Goal: Task Accomplishment & Management: Manage account settings

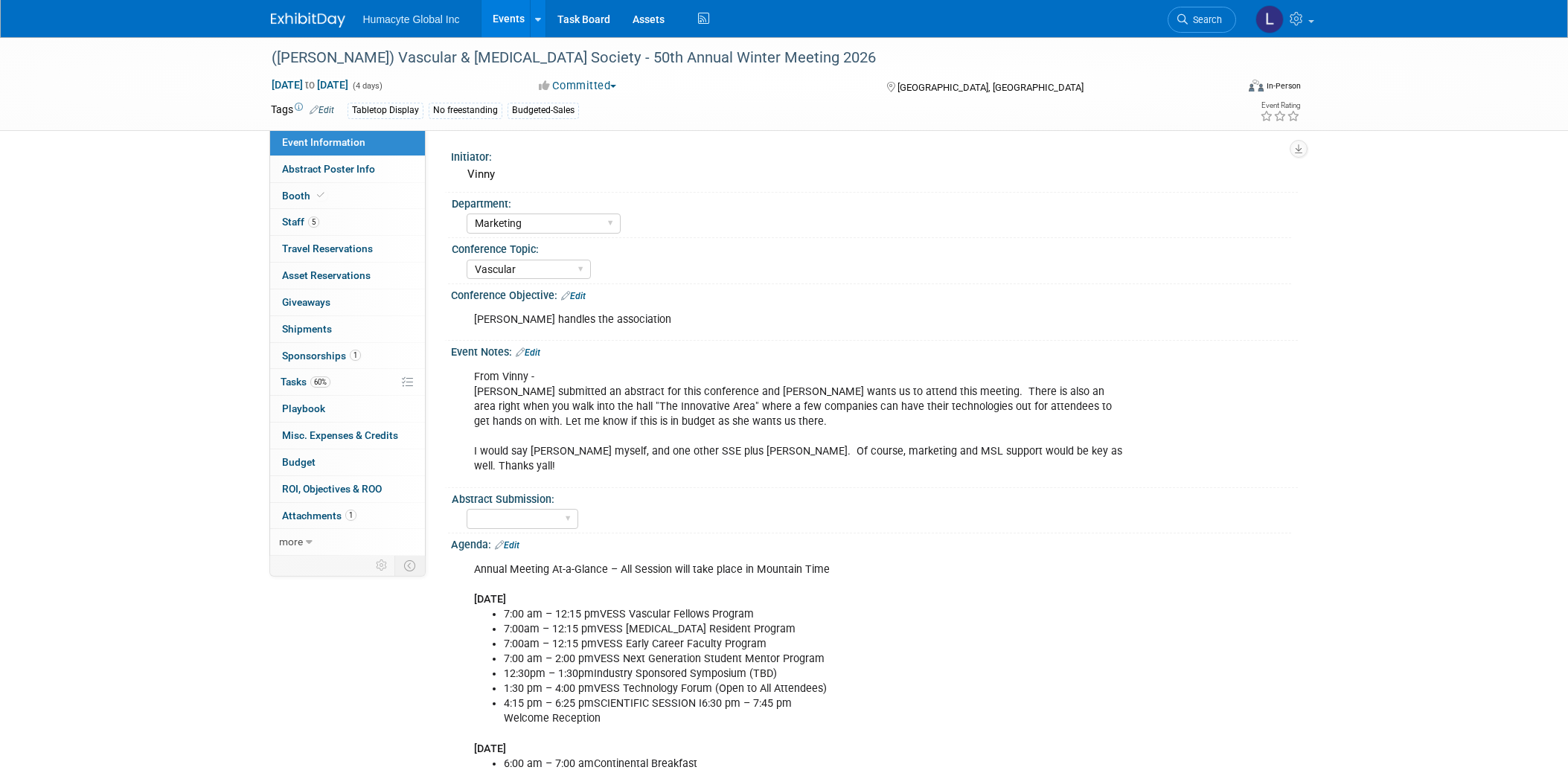
select select "Marketing"
select select "Vascular"
click at [1187, 11] on link "Search" at bounding box center [1202, 20] width 68 height 26
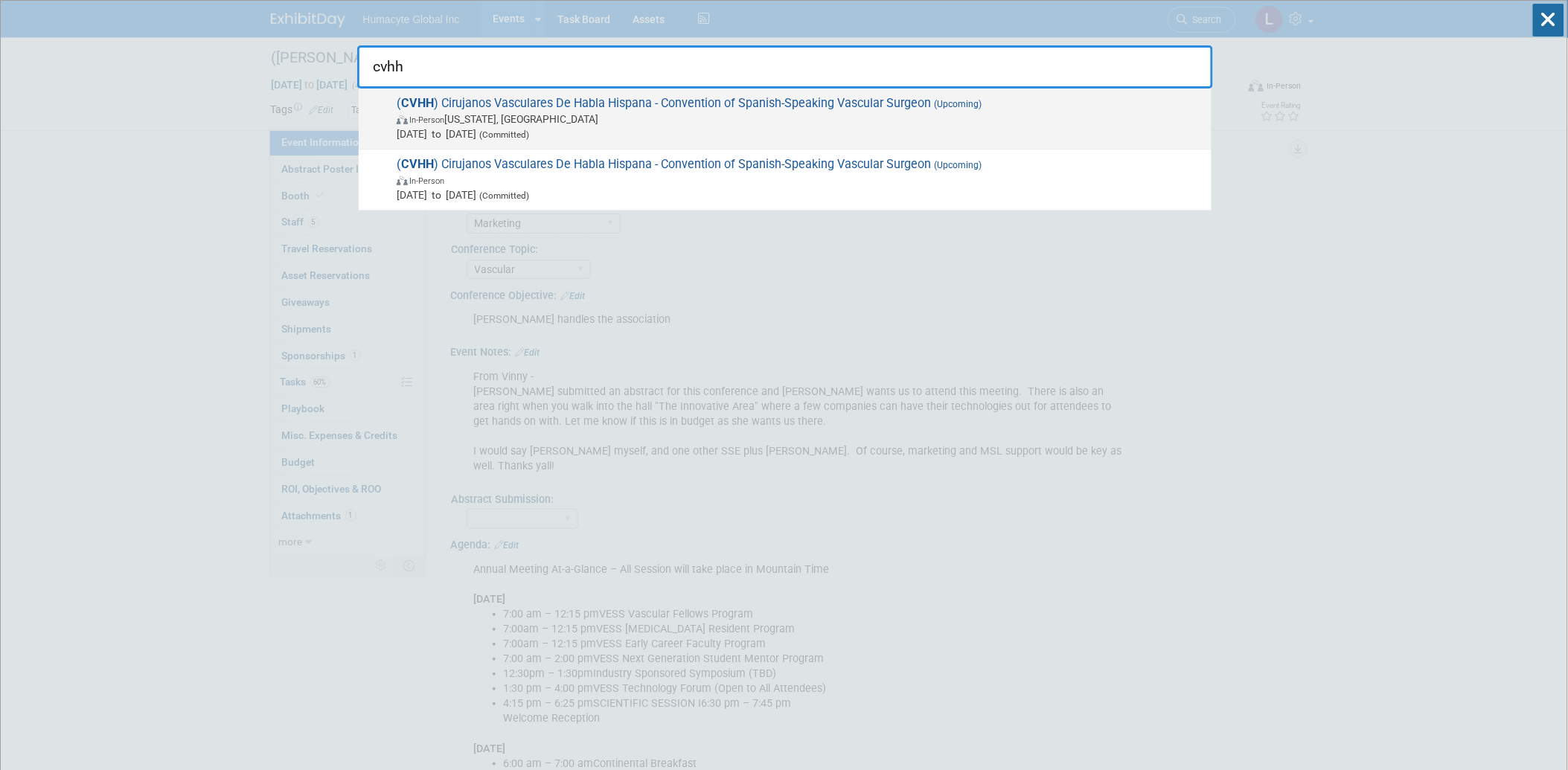
type input "cvhh"
click at [437, 122] on span "In-Person" at bounding box center [427, 120] width 35 height 10
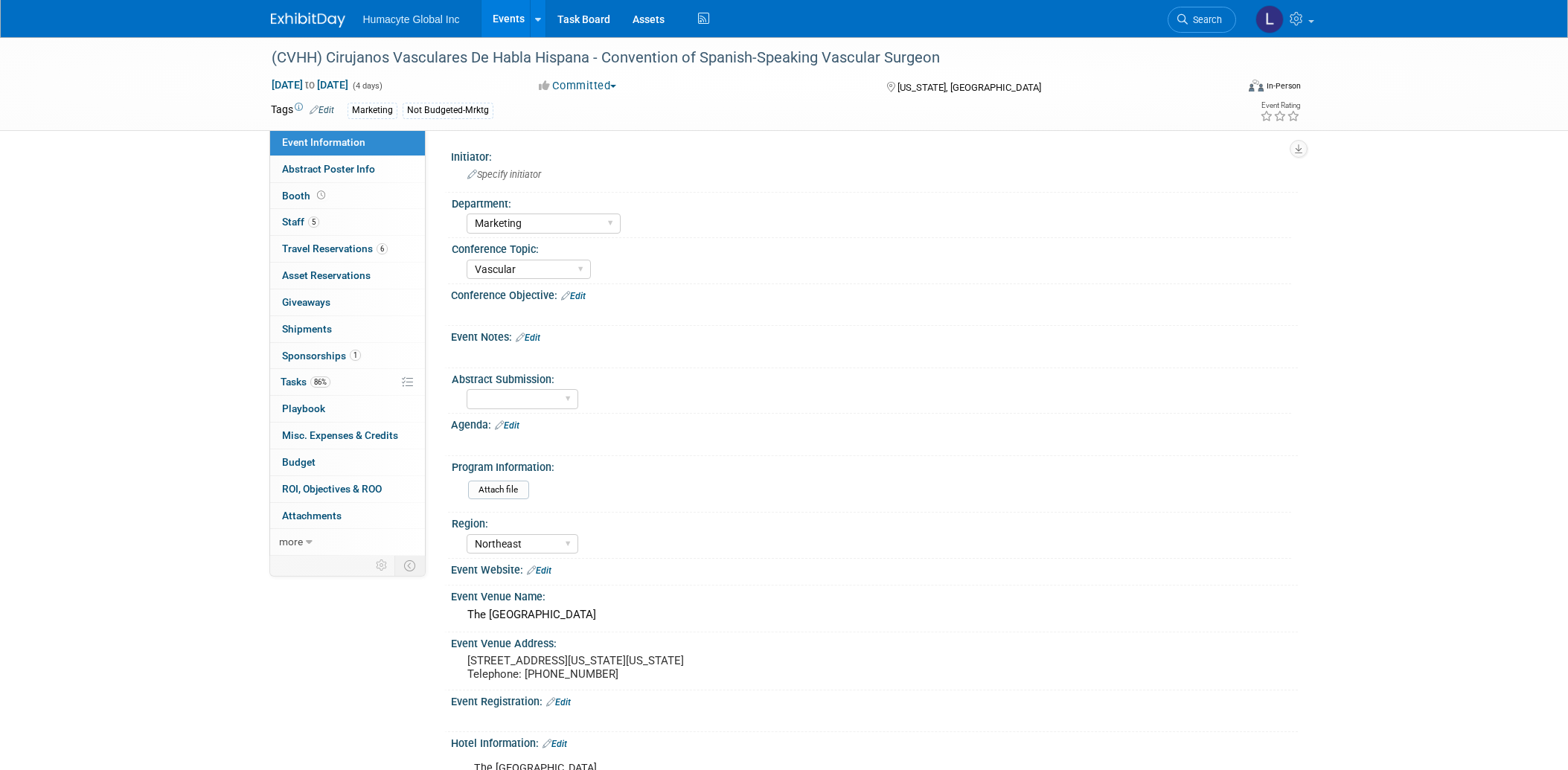
select select "Marketing"
select select "Vascular"
select select "Northeast"
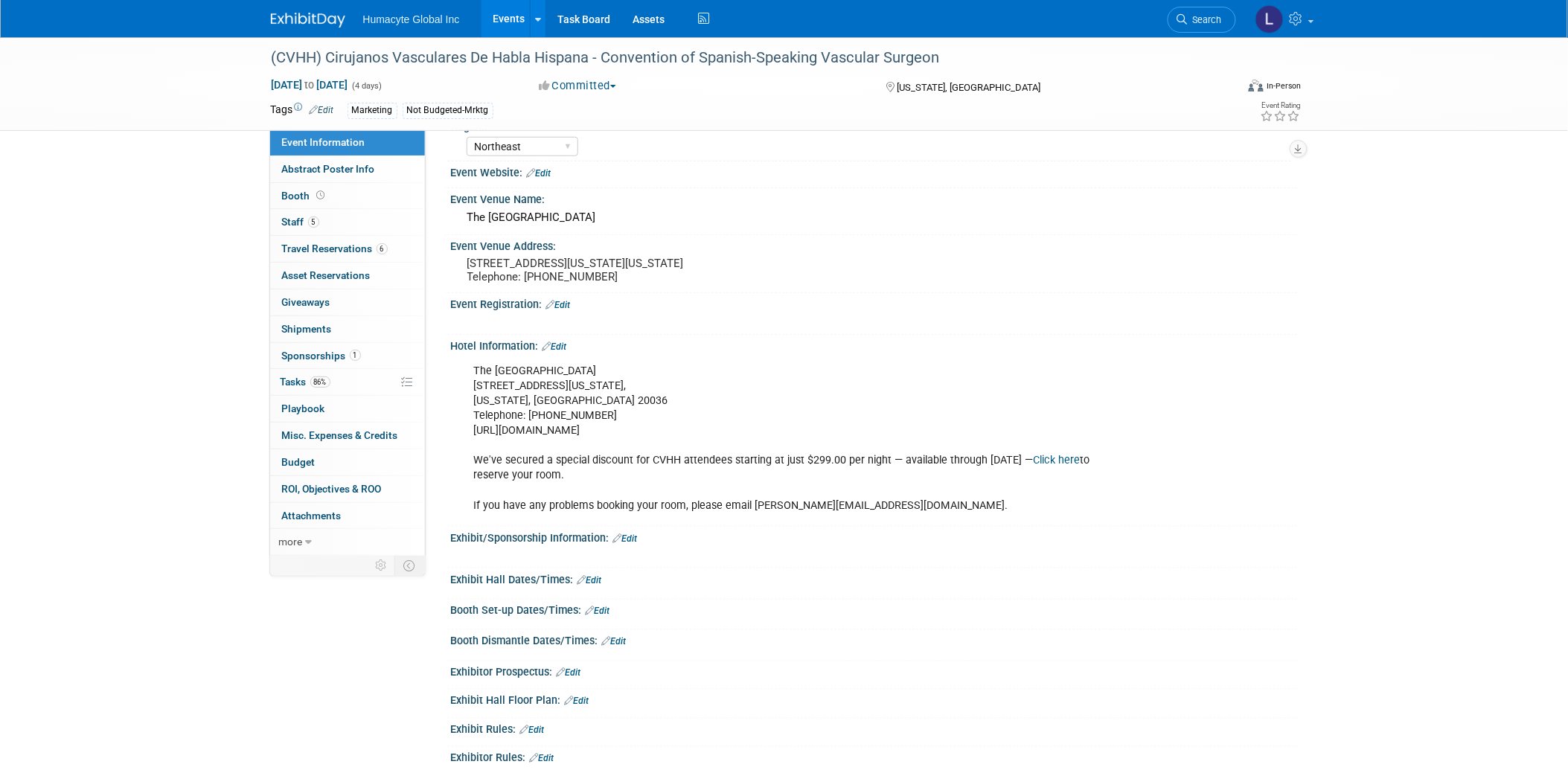
scroll to position [413, 0]
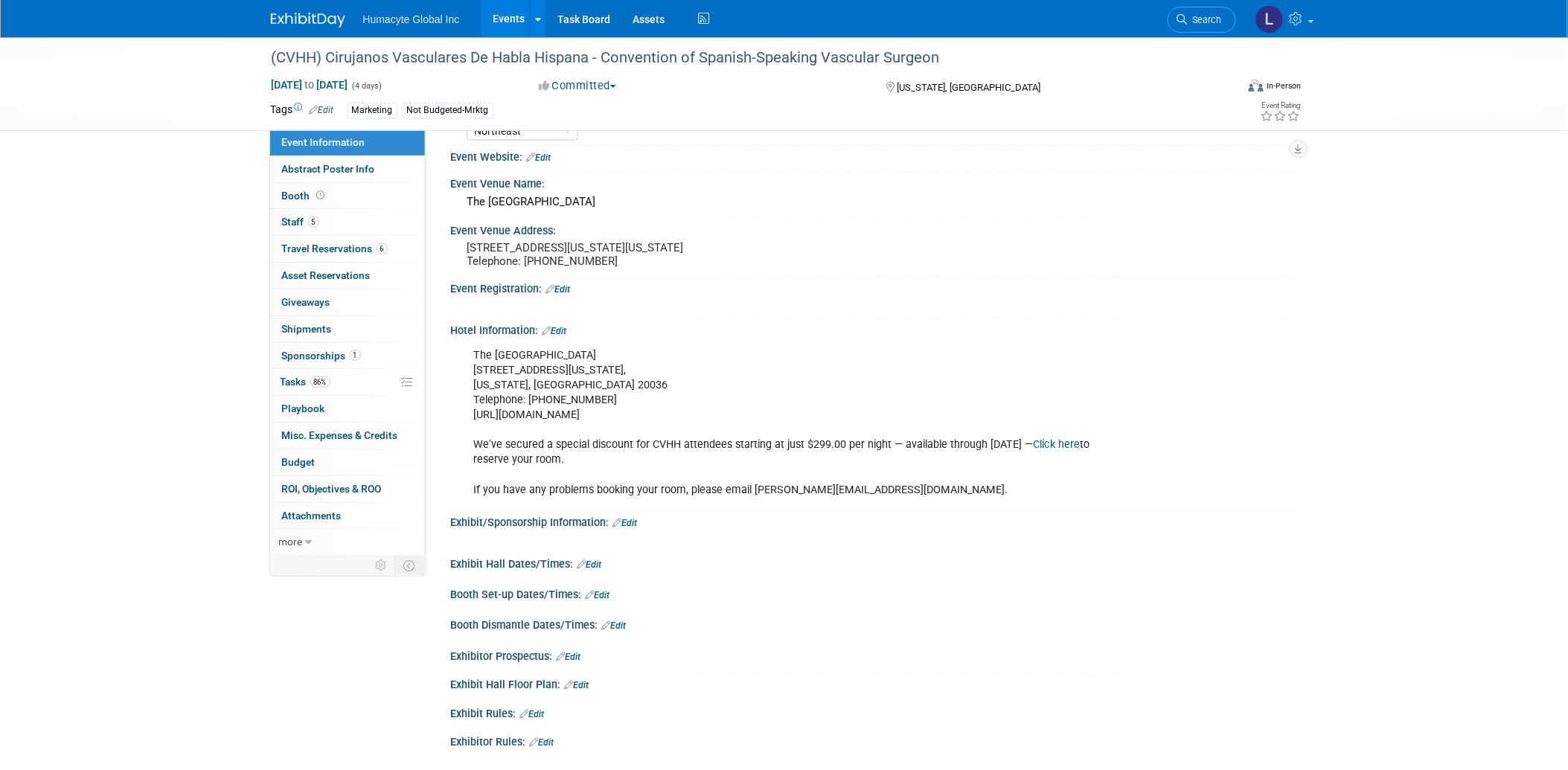
drag, startPoint x: 609, startPoint y: 422, endPoint x: 464, endPoint y: 421, distance: 145.0
click at [464, 421] on div "The Mayflower Hotel 1127 Connecticut Ave NW, Washington, DC 20036 Telephone: +1…" at bounding box center [799, 422] width 670 height 164
drag, startPoint x: 464, startPoint y: 421, endPoint x: 516, endPoint y: 411, distance: 53.0
drag, startPoint x: 516, startPoint y: 411, endPoint x: 478, endPoint y: 427, distance: 41.2
click at [478, 427] on div "The Mayflower Hotel 1127 Connecticut Ave NW, Washington, DC 20036 Telephone: +1…" at bounding box center [799, 422] width 670 height 164
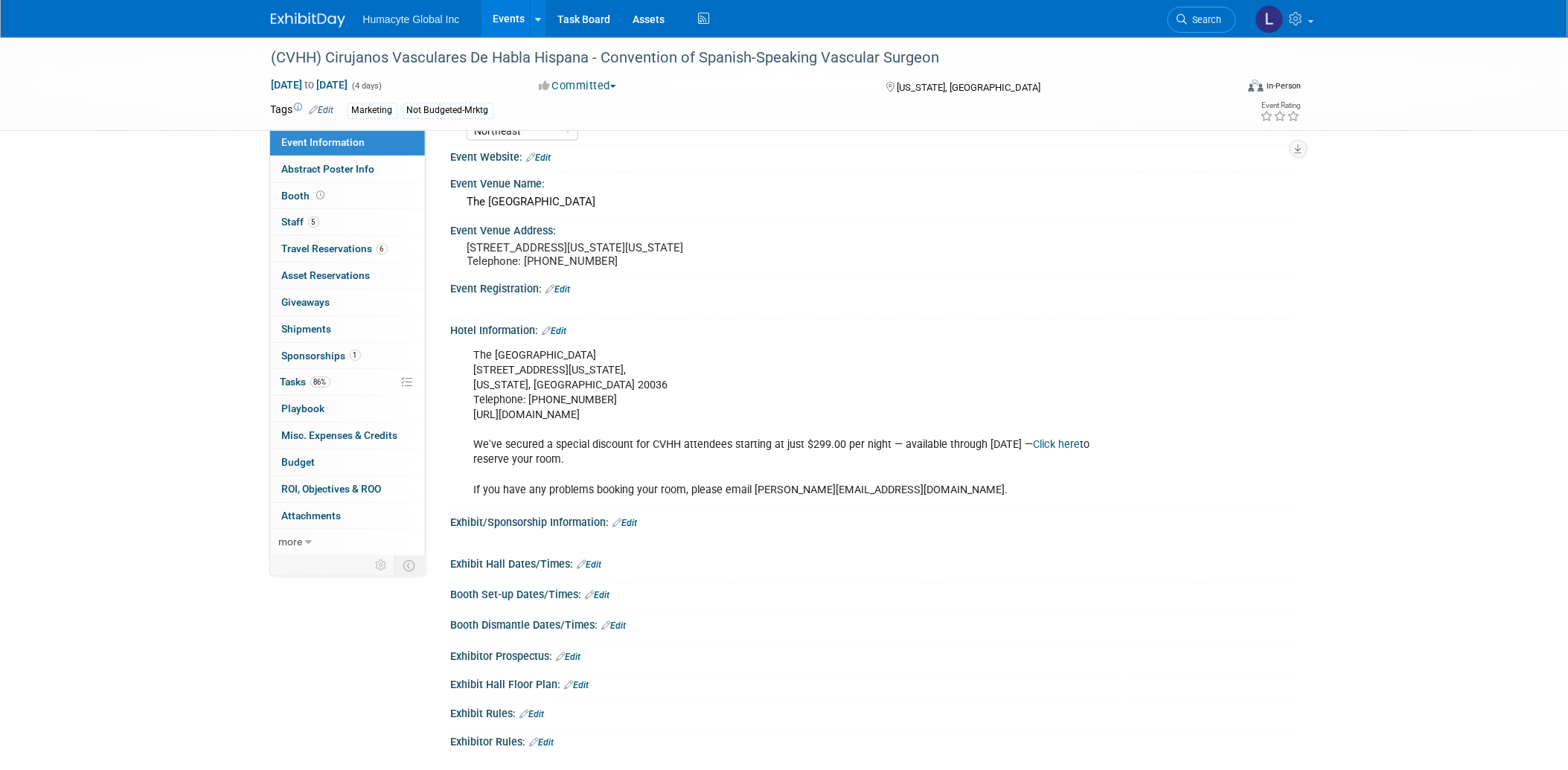
click at [468, 419] on div "The Mayflower Hotel 1127 Connecticut Ave NW, Washington, DC 20036 Telephone: +1…" at bounding box center [799, 422] width 670 height 164
drag, startPoint x: 471, startPoint y: 420, endPoint x: 602, endPoint y: 427, distance: 131.2
click at [602, 427] on div "The Mayflower Hotel 1127 Connecticut Ave NW, Washington, DC 20036 Telephone: +1…" at bounding box center [799, 422] width 670 height 164
copy div "https://cvhh.org/en/venue/"
click at [502, 20] on link "Events" at bounding box center [509, 18] width 54 height 37
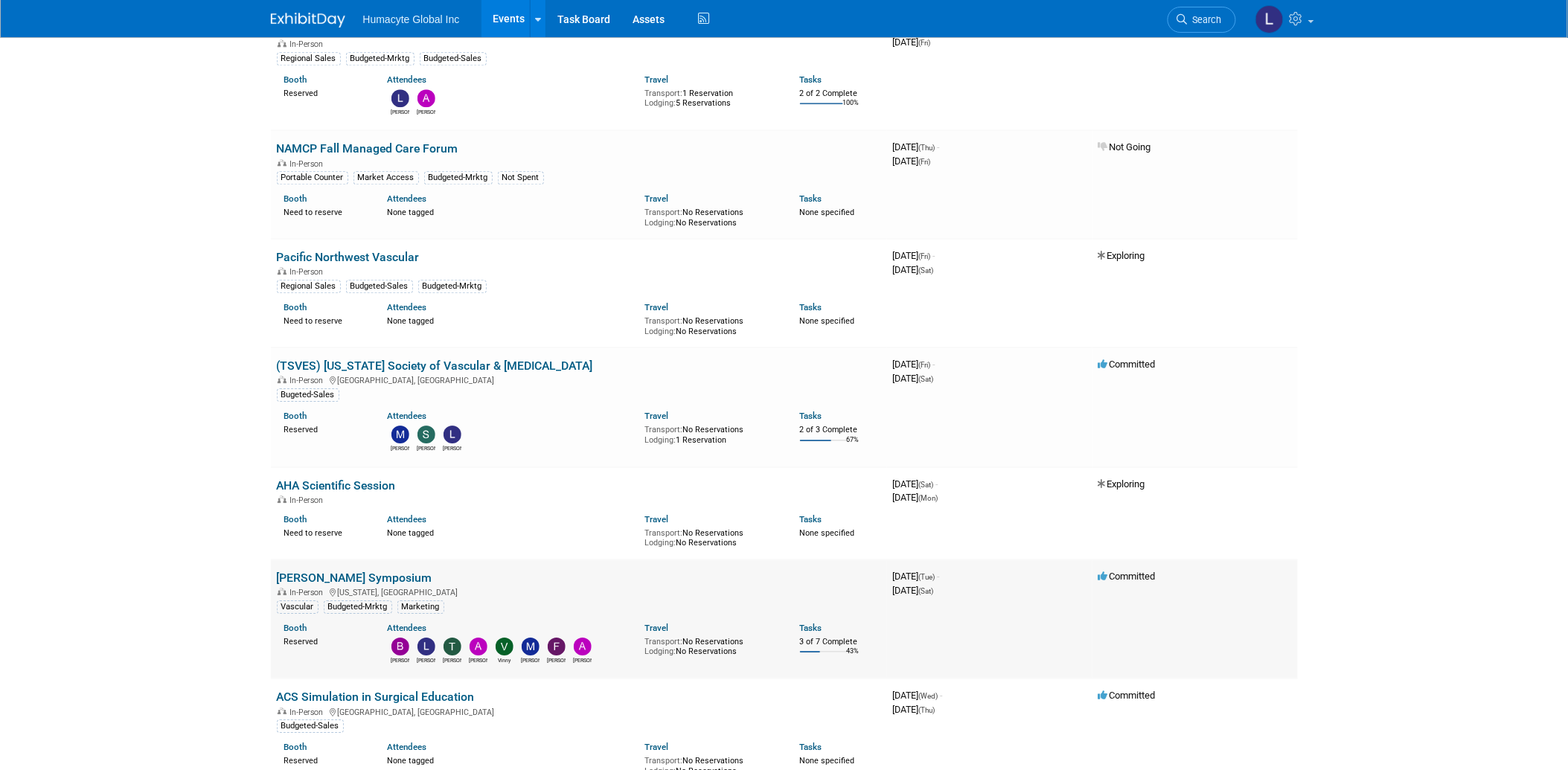
scroll to position [1405, 0]
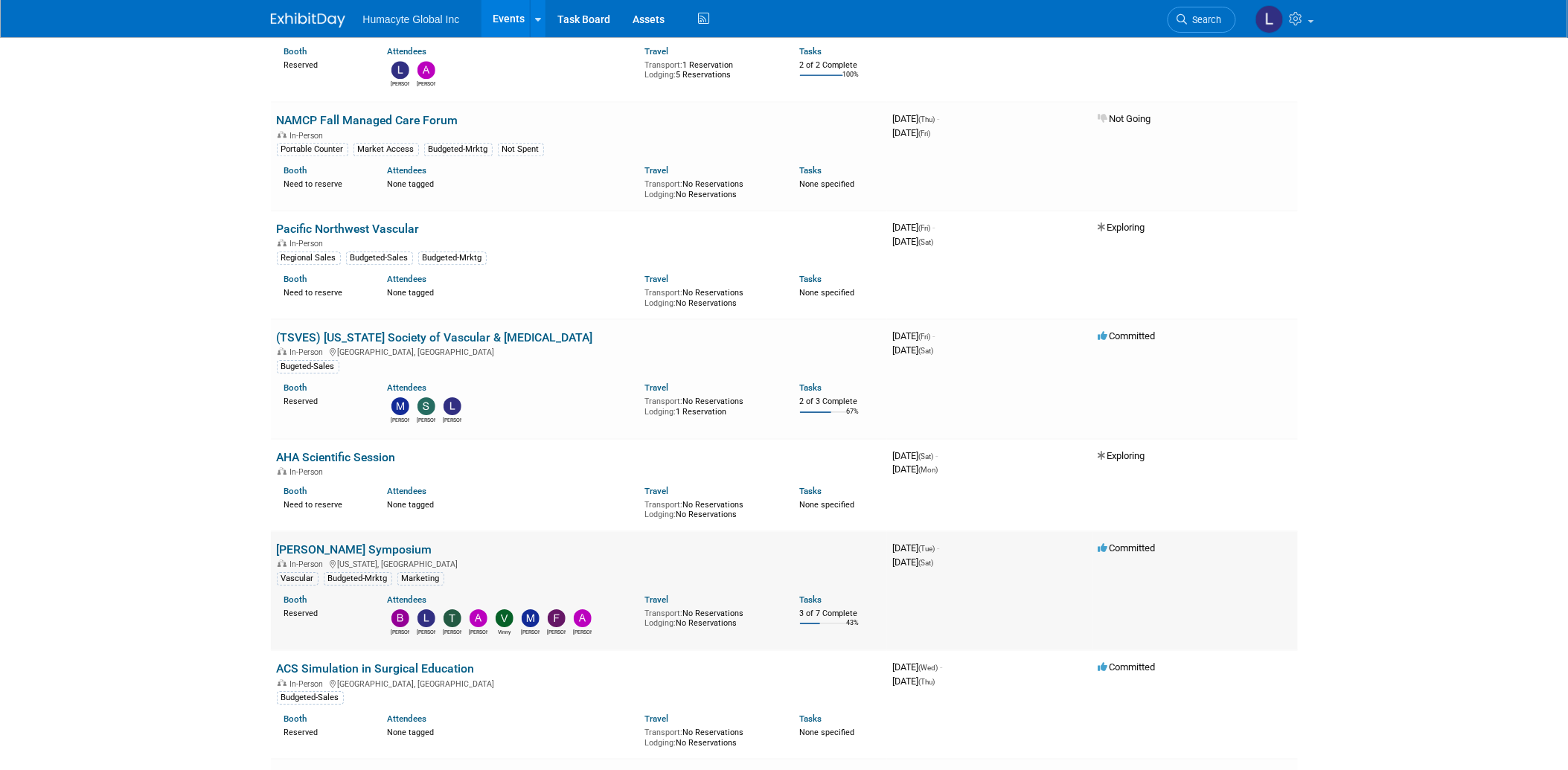
click at [340, 542] on link "[PERSON_NAME] Symposium" at bounding box center [355, 549] width 156 height 14
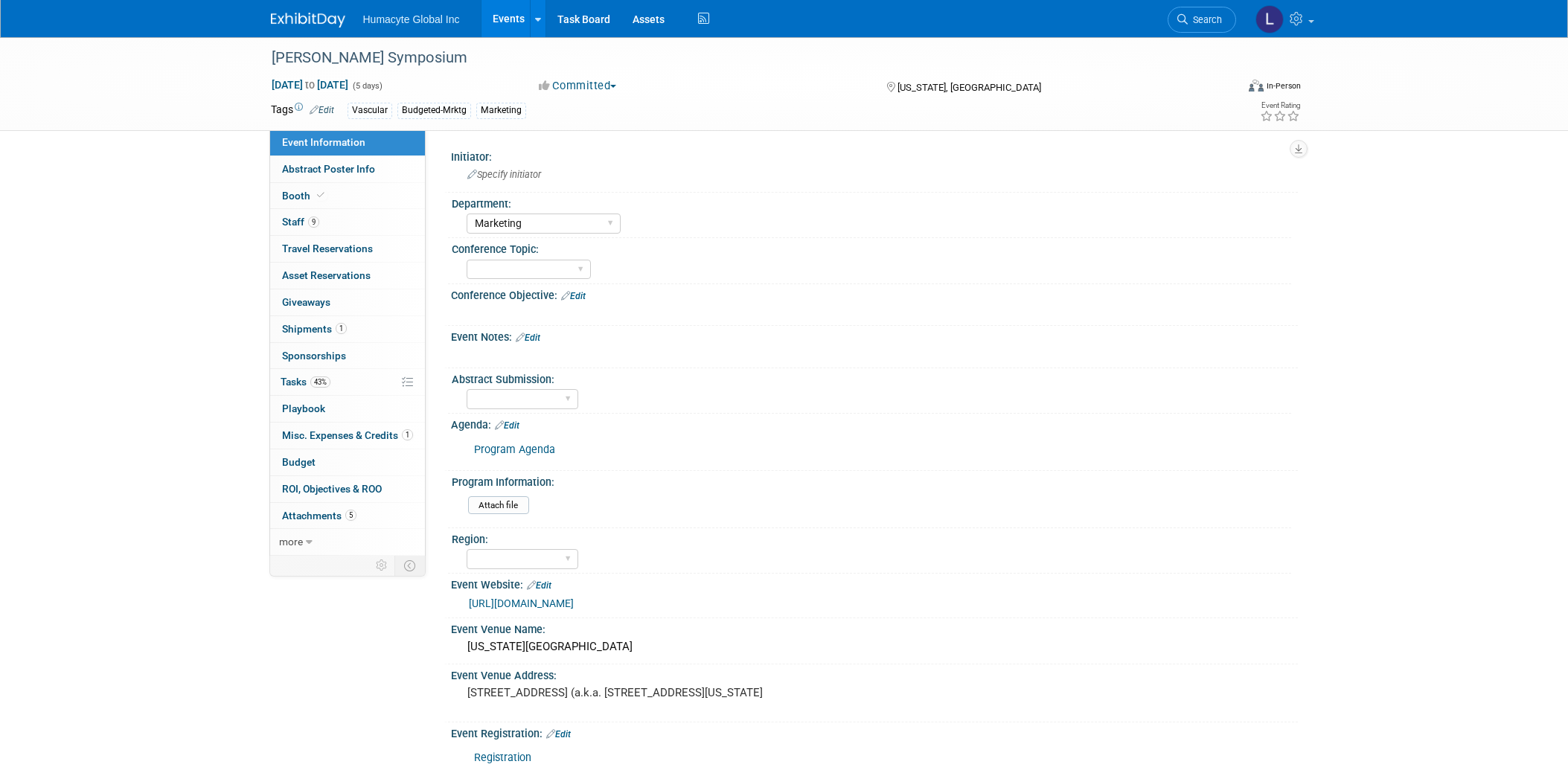
select select "Marketing"
click at [282, 467] on span "Budget" at bounding box center [299, 462] width 33 height 12
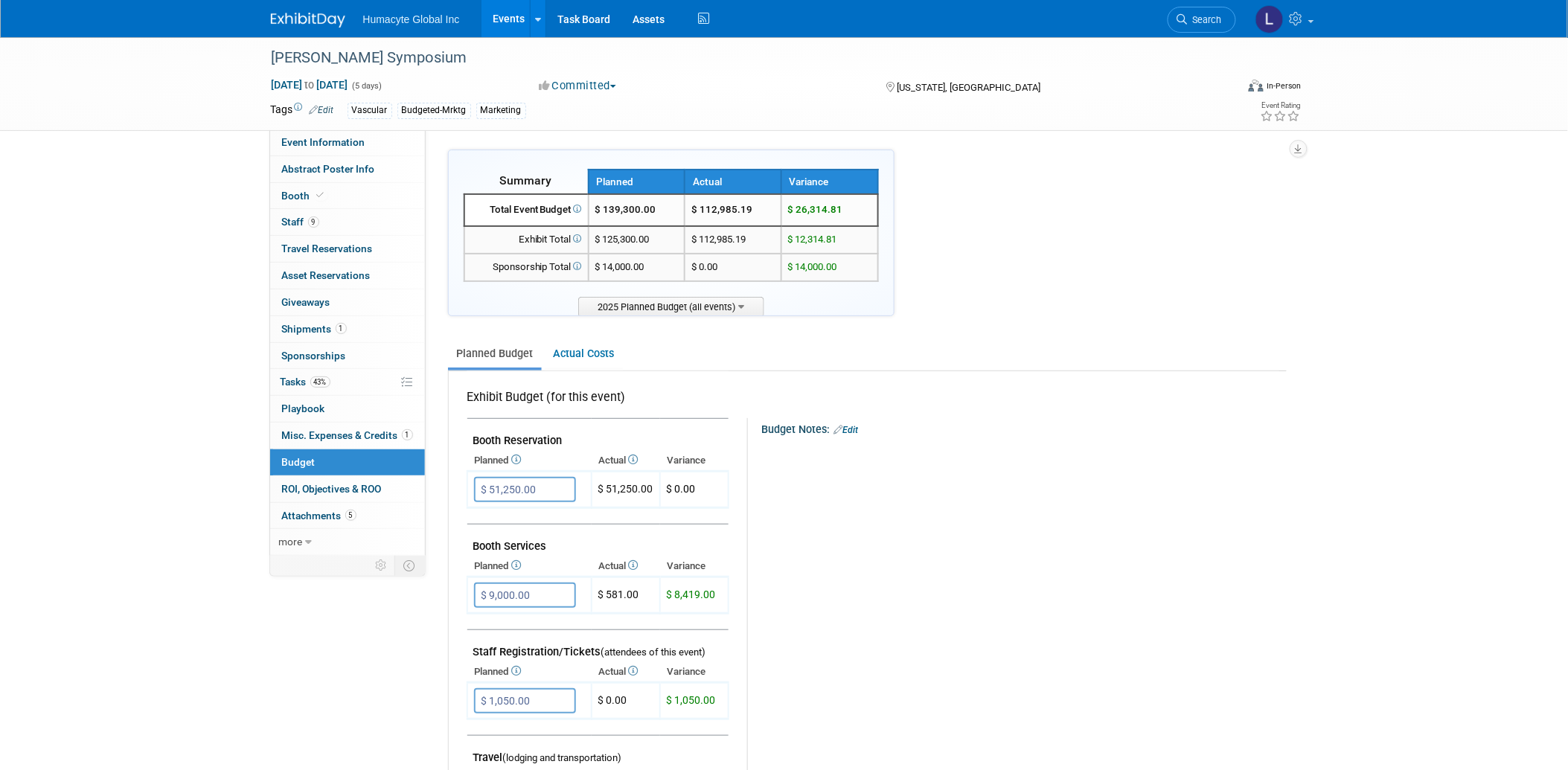
click at [518, 11] on link "Events" at bounding box center [509, 18] width 54 height 37
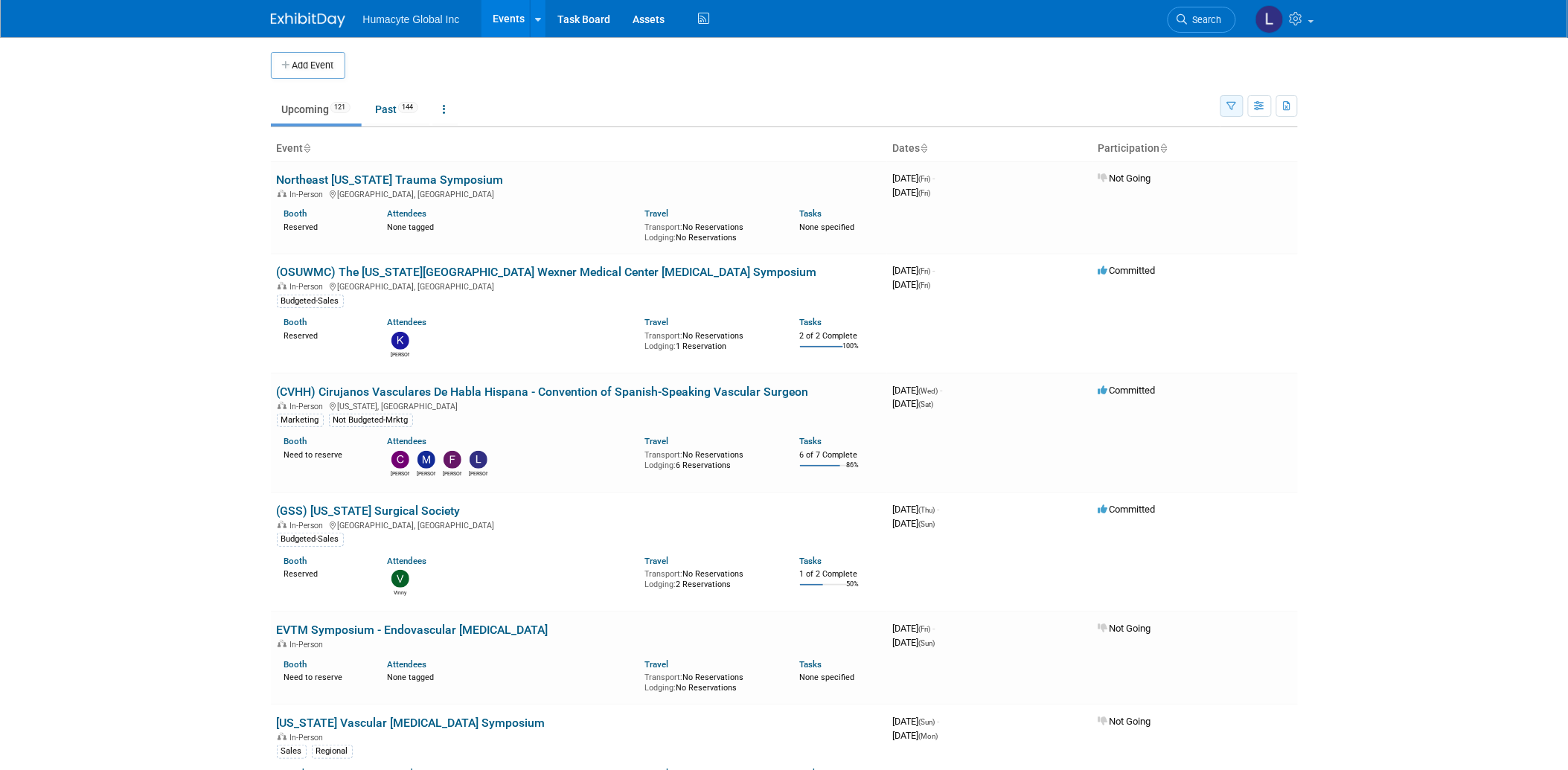
click at [1230, 109] on icon "button" at bounding box center [1232, 107] width 10 height 10
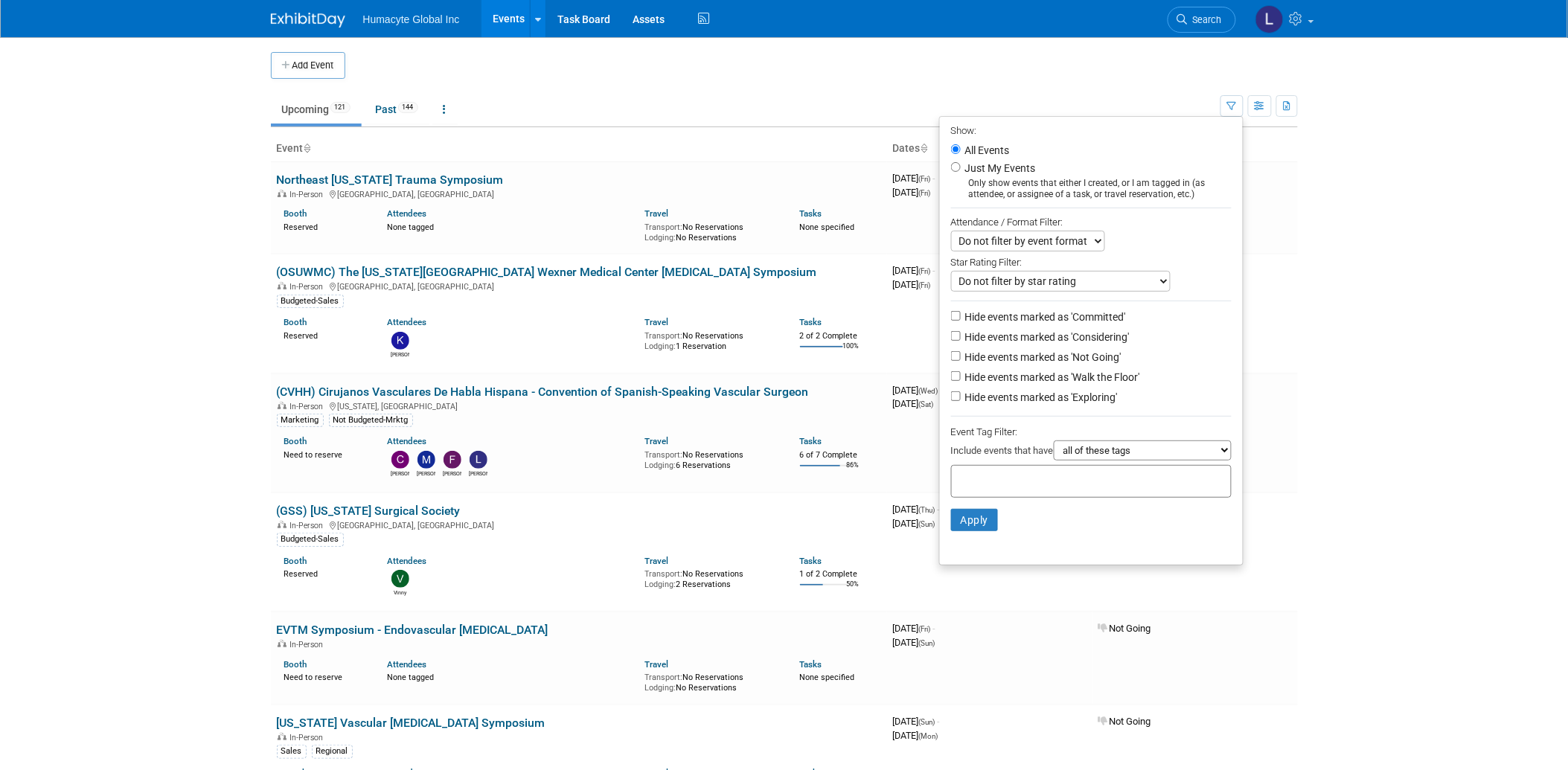
click at [1054, 335] on label "Hide events marked as 'Considering'" at bounding box center [1046, 337] width 167 height 15
click at [961, 335] on input "Hide events marked as 'Considering'" at bounding box center [956, 336] width 10 height 10
checkbox input "true"
click at [1047, 358] on label "Hide events marked as 'Not Going'" at bounding box center [1042, 357] width 159 height 15
click at [961, 358] on input "Hide events marked as 'Not Going'" at bounding box center [956, 356] width 10 height 10
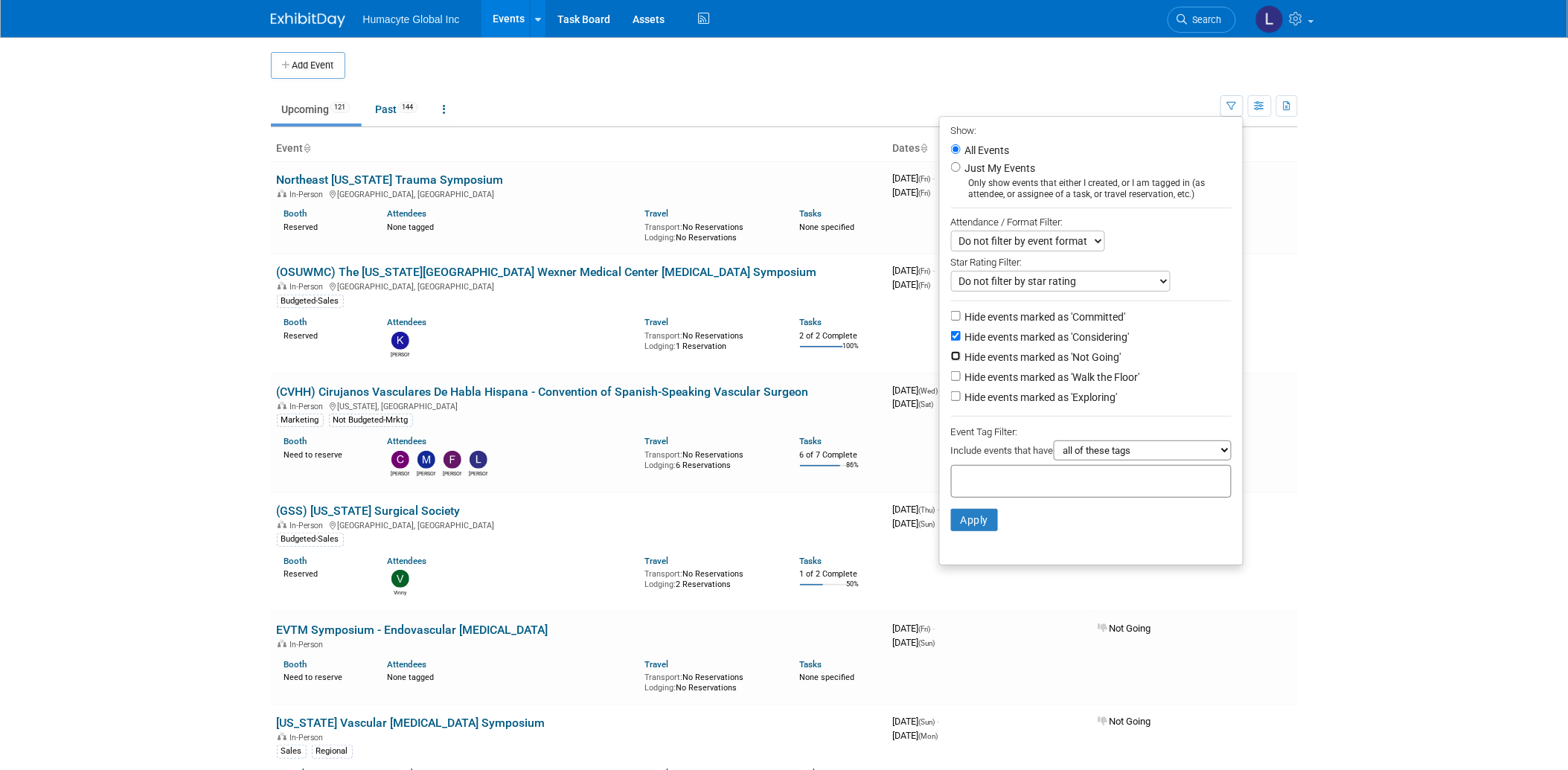
checkbox input "true"
click at [1051, 380] on label "Hide events marked as 'Walk the Floor'" at bounding box center [1051, 377] width 178 height 15
click at [961, 380] on input "Hide events marked as 'Walk the Floor'" at bounding box center [956, 376] width 10 height 10
checkbox input "true"
click at [1051, 398] on label "Hide events marked as 'Exploring'" at bounding box center [1041, 397] width 156 height 15
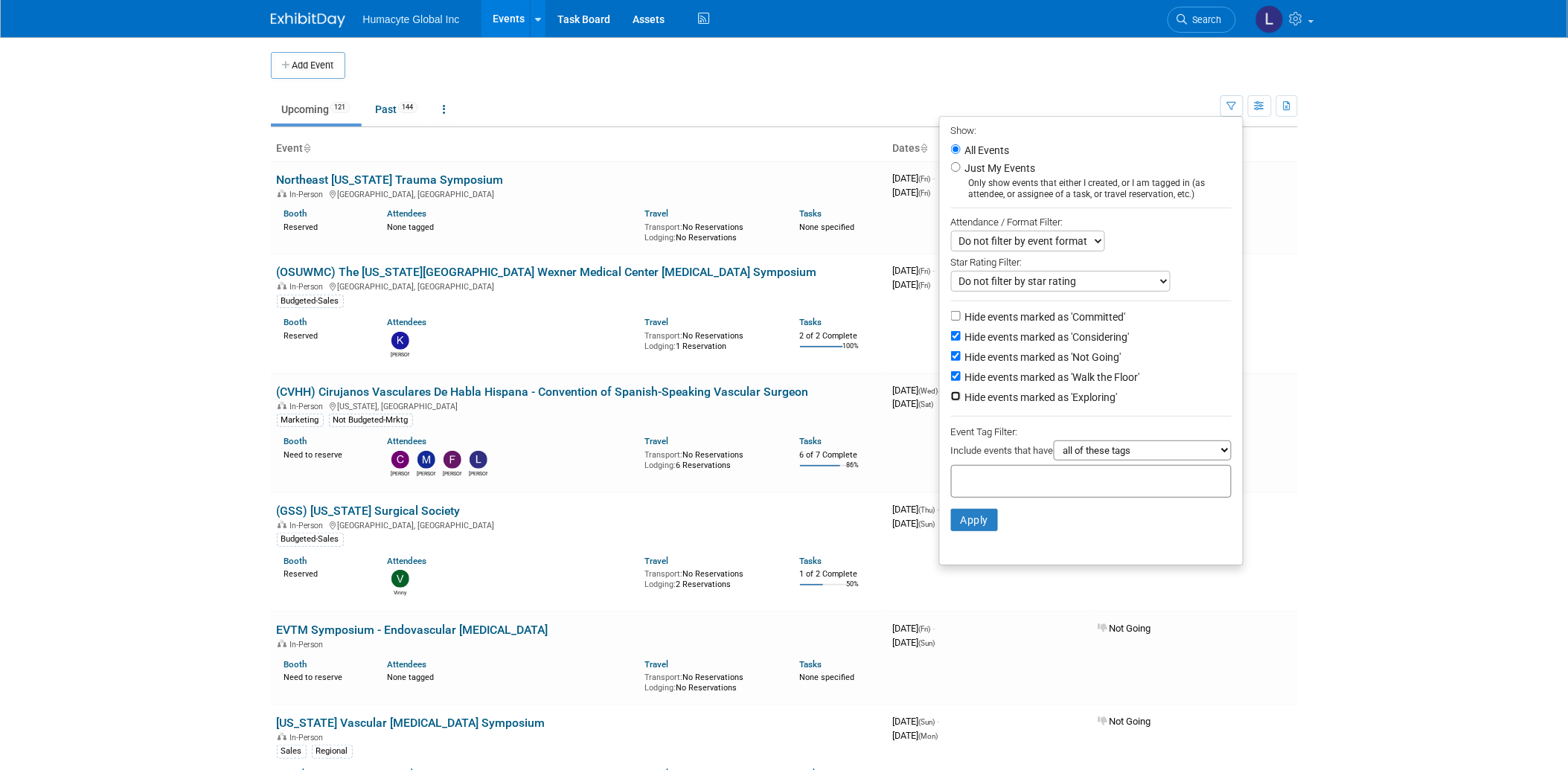
click at [961, 398] on input "Hide events marked as 'Exploring'" at bounding box center [956, 396] width 10 height 10
checkbox input "true"
click at [956, 525] on button "Apply" at bounding box center [975, 520] width 48 height 23
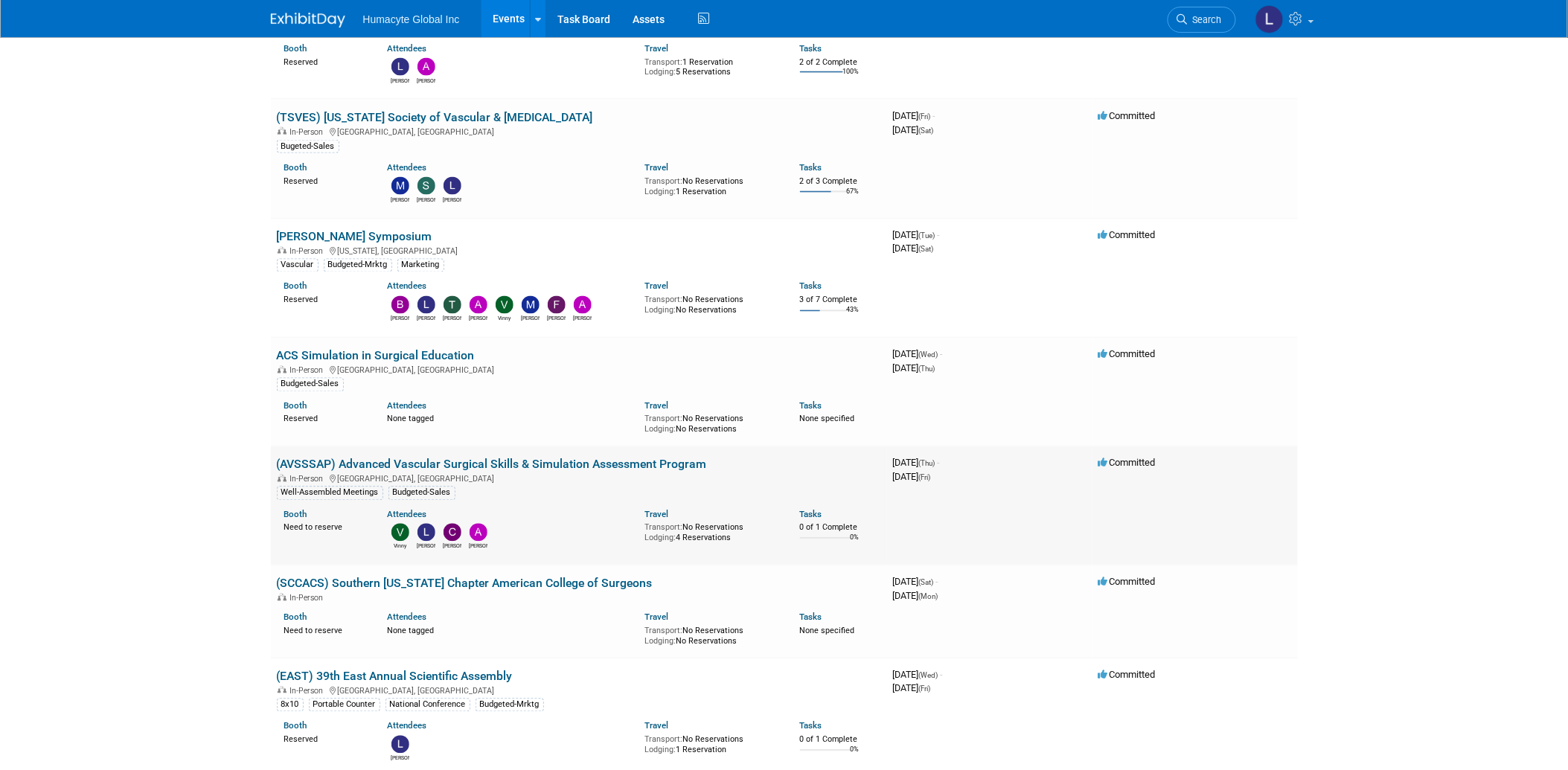
scroll to position [744, 0]
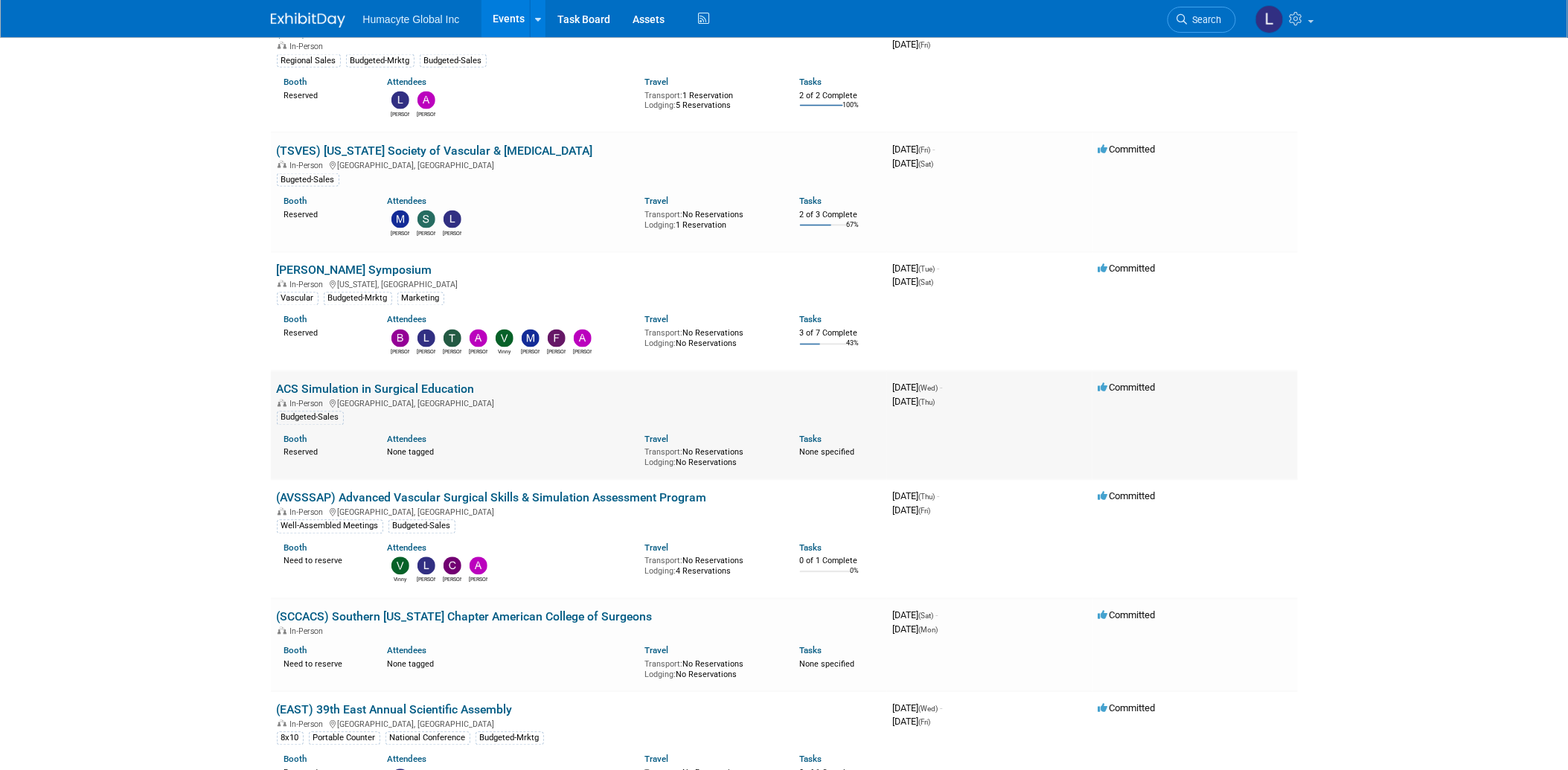
click at [692, 449] on div "Transport: No Reservations Lodging: No Reservations" at bounding box center [711, 456] width 132 height 23
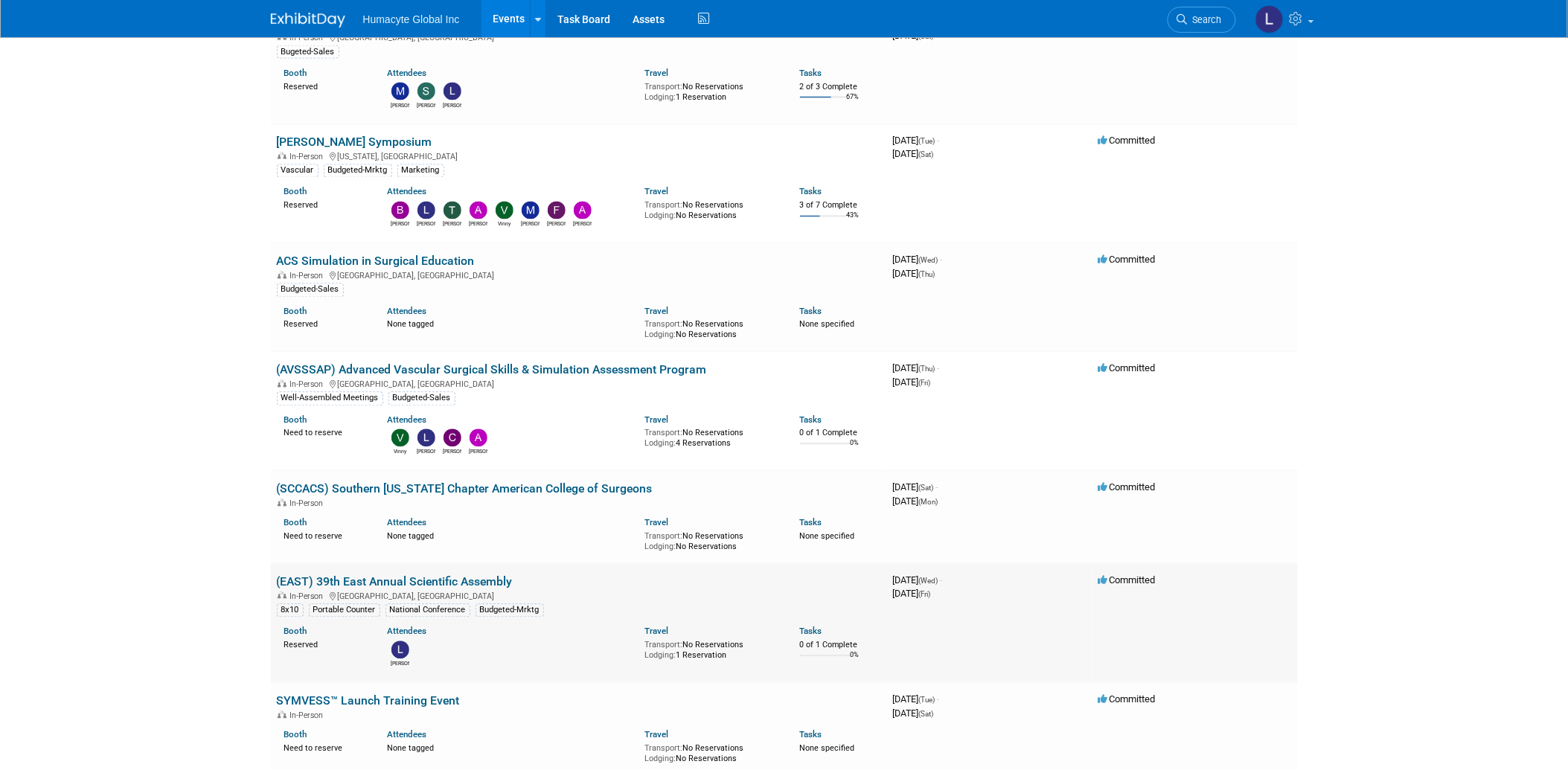
scroll to position [992, 0]
